Goal: Communication & Community: Answer question/provide support

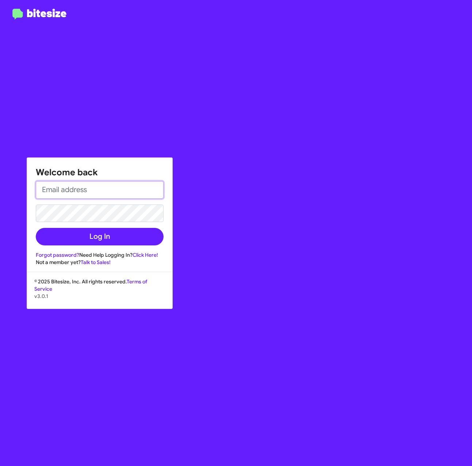
drag, startPoint x: 128, startPoint y: 183, endPoint x: 129, endPoint y: 189, distance: 6.0
click at [128, 183] on input "email" at bounding box center [100, 190] width 128 height 18
type input "[PERSON_NAME][EMAIL_ADDRESS][PERSON_NAME][PERSON_NAME][DOMAIN_NAME]"
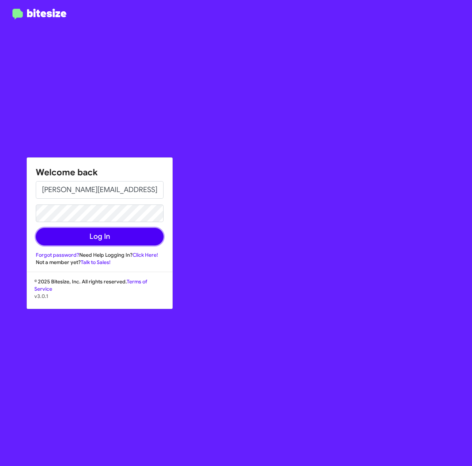
click at [134, 233] on button "Log In" at bounding box center [100, 237] width 128 height 18
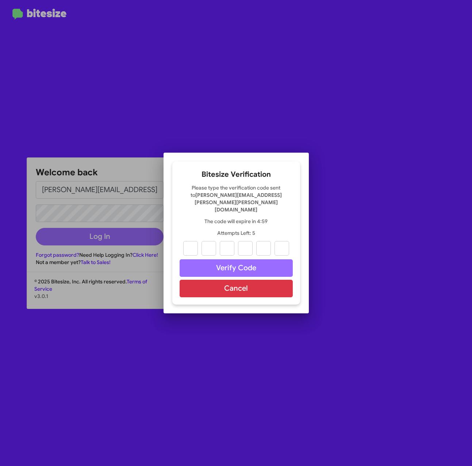
click at [190, 241] on input "text" at bounding box center [190, 248] width 15 height 15
click at [192, 242] on input "text" at bounding box center [190, 248] width 15 height 15
paste input "4"
type input "6"
type input "2"
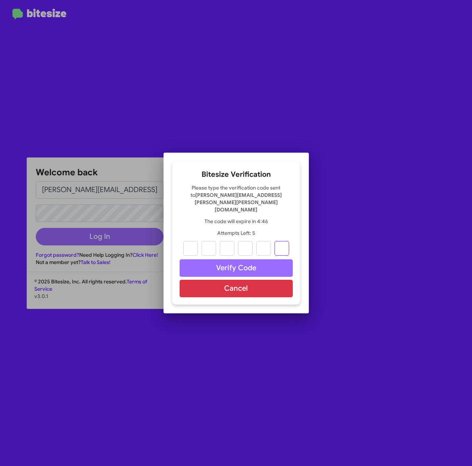
type input "6"
type input "7"
type input "2"
type input "4"
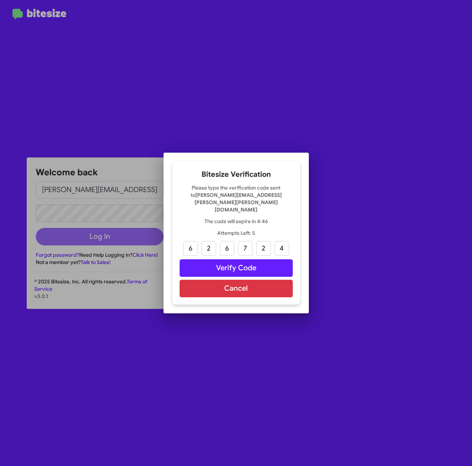
click at [208, 251] on div "Bitesize Verification Please type the verification code sent to [PERSON_NAME][E…" at bounding box center [236, 232] width 128 height 143
click at [210, 259] on button "Verify Code" at bounding box center [236, 268] width 113 height 18
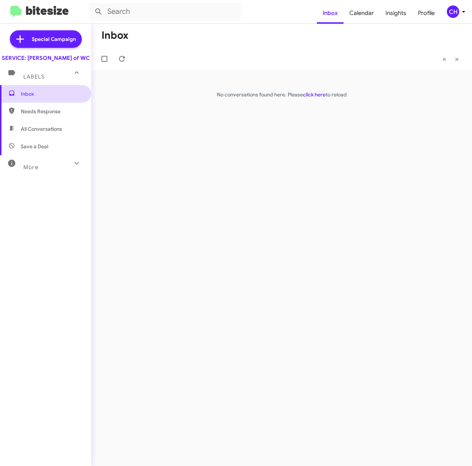
click at [22, 103] on span "Inbox" at bounding box center [45, 94] width 91 height 18
click at [26, 120] on span "Needs Response" at bounding box center [45, 112] width 91 height 18
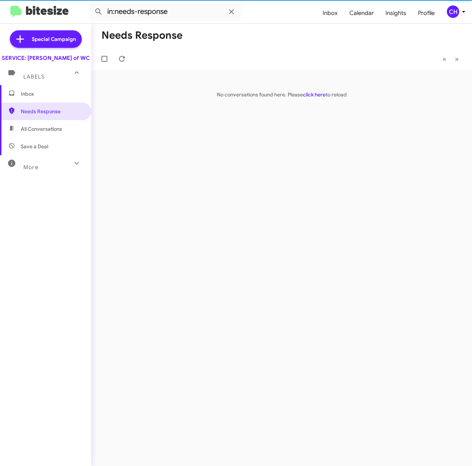
click at [30, 133] on span "All Conversations" at bounding box center [41, 128] width 41 height 7
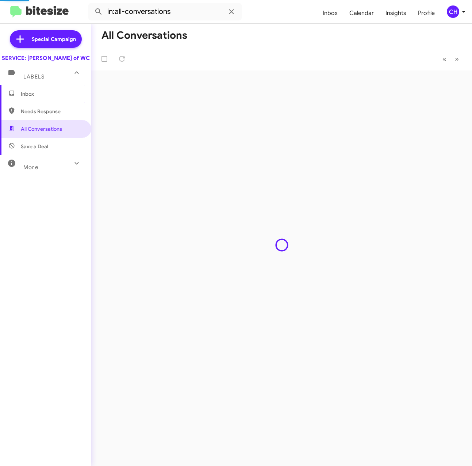
click at [33, 150] on span "Save a Deal" at bounding box center [34, 146] width 27 height 7
type input "in:not-interested"
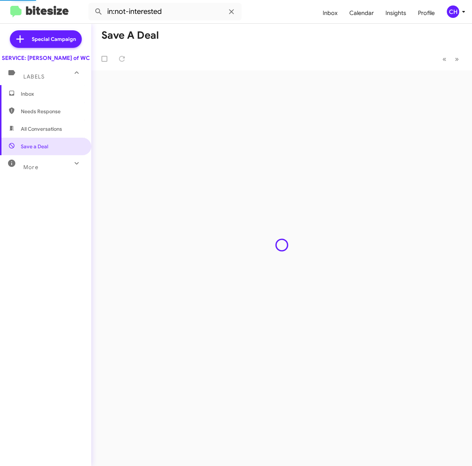
click at [37, 171] on span "More" at bounding box center [30, 167] width 15 height 7
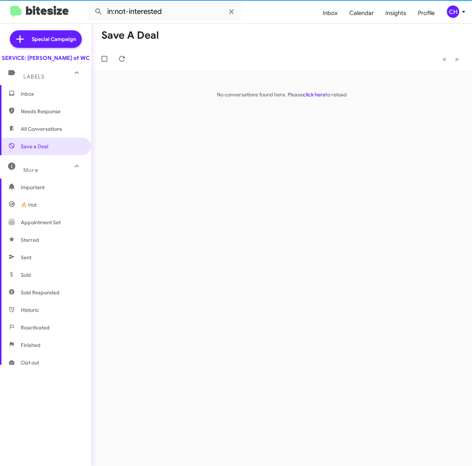
click at [37, 98] on span "Inbox" at bounding box center [52, 93] width 62 height 7
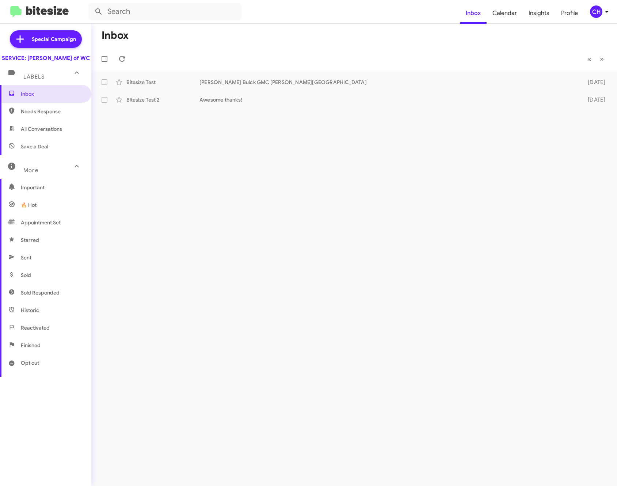
click at [370, 327] on div "Inbox « Previous » Next Bitesize Test [PERSON_NAME] Buick GMC [PERSON_NAME] Cha…" at bounding box center [354, 255] width 526 height 462
